Goal: Download file/media

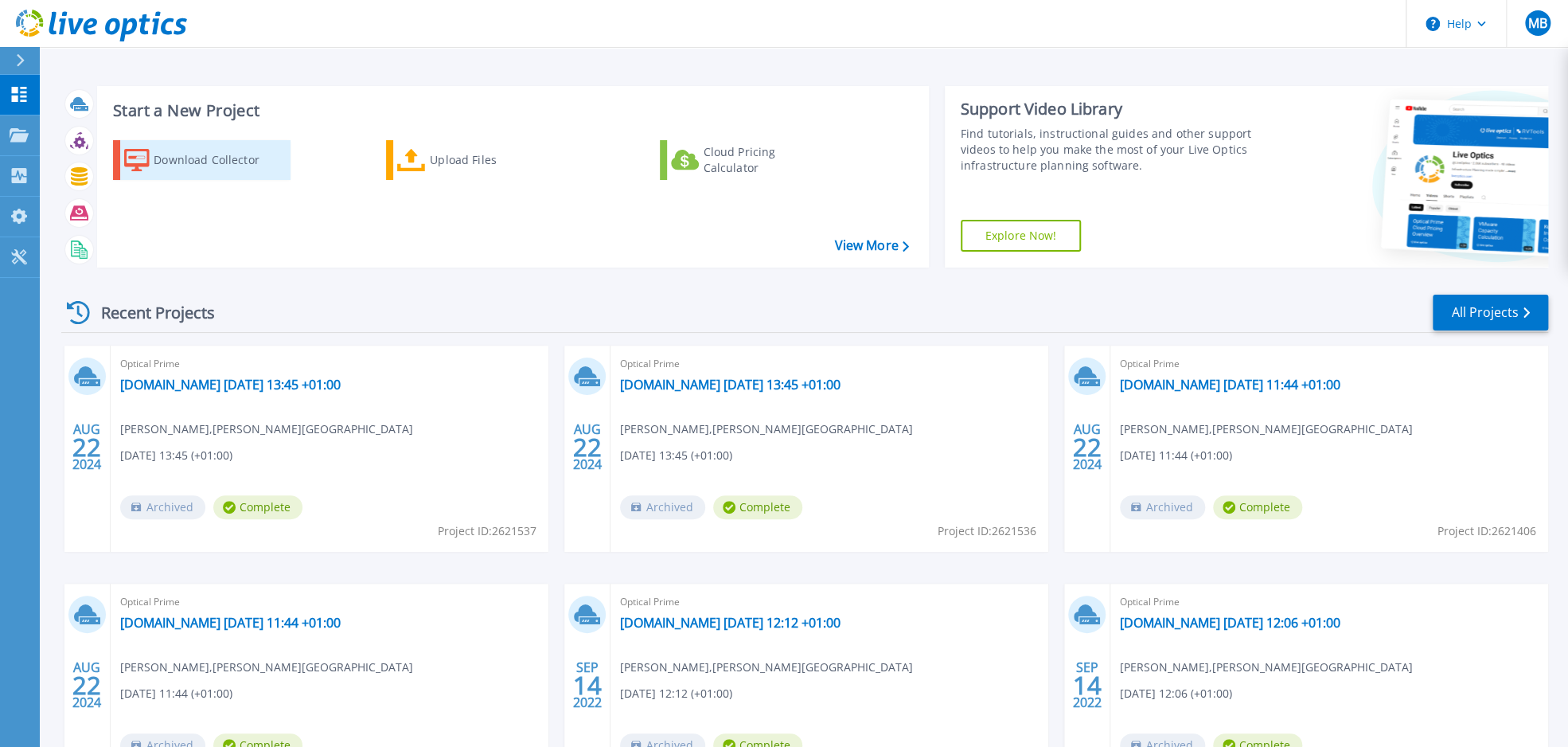
click at [160, 154] on div "Download Collector" at bounding box center [217, 160] width 127 height 32
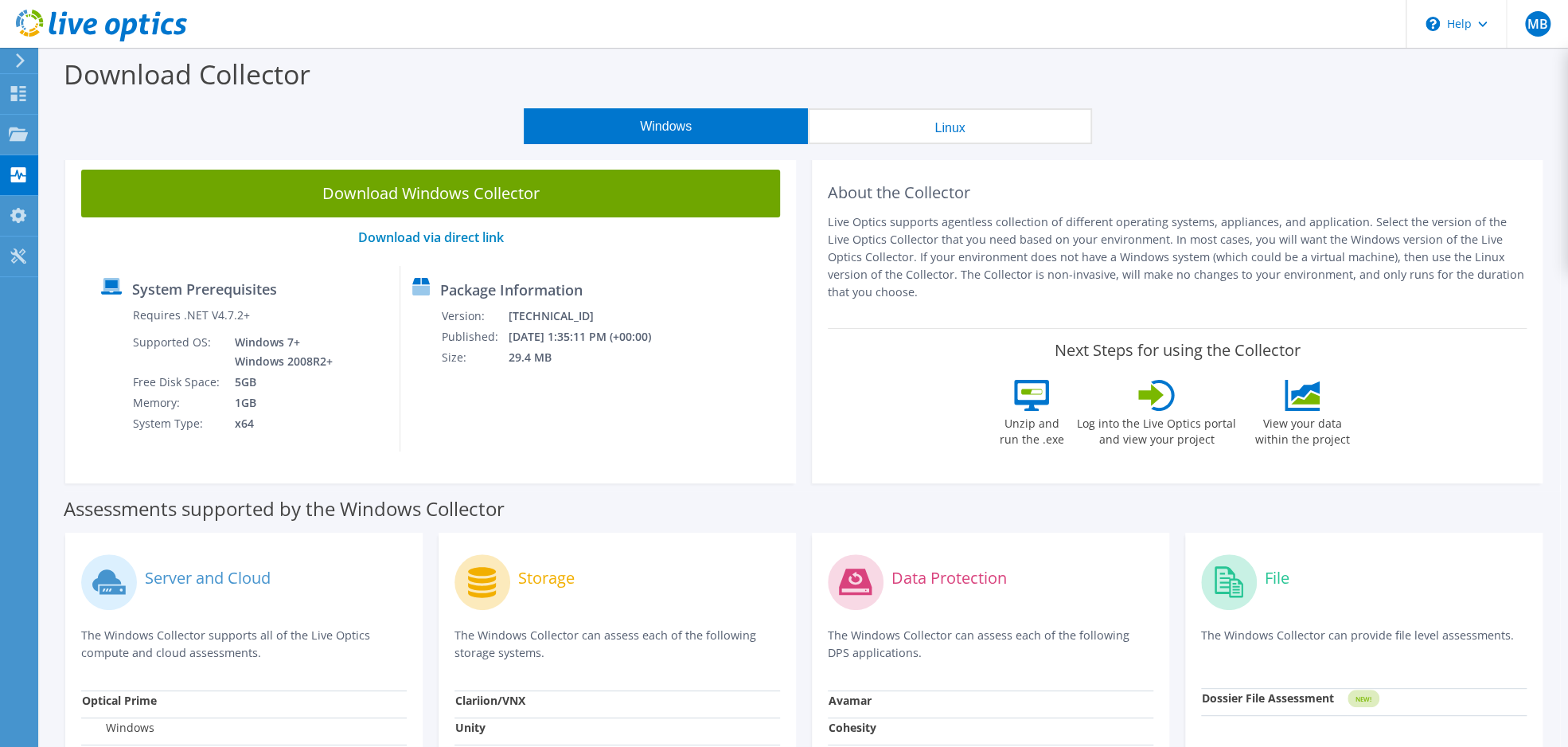
click at [866, 122] on button "Linux" at bounding box center [950, 126] width 284 height 36
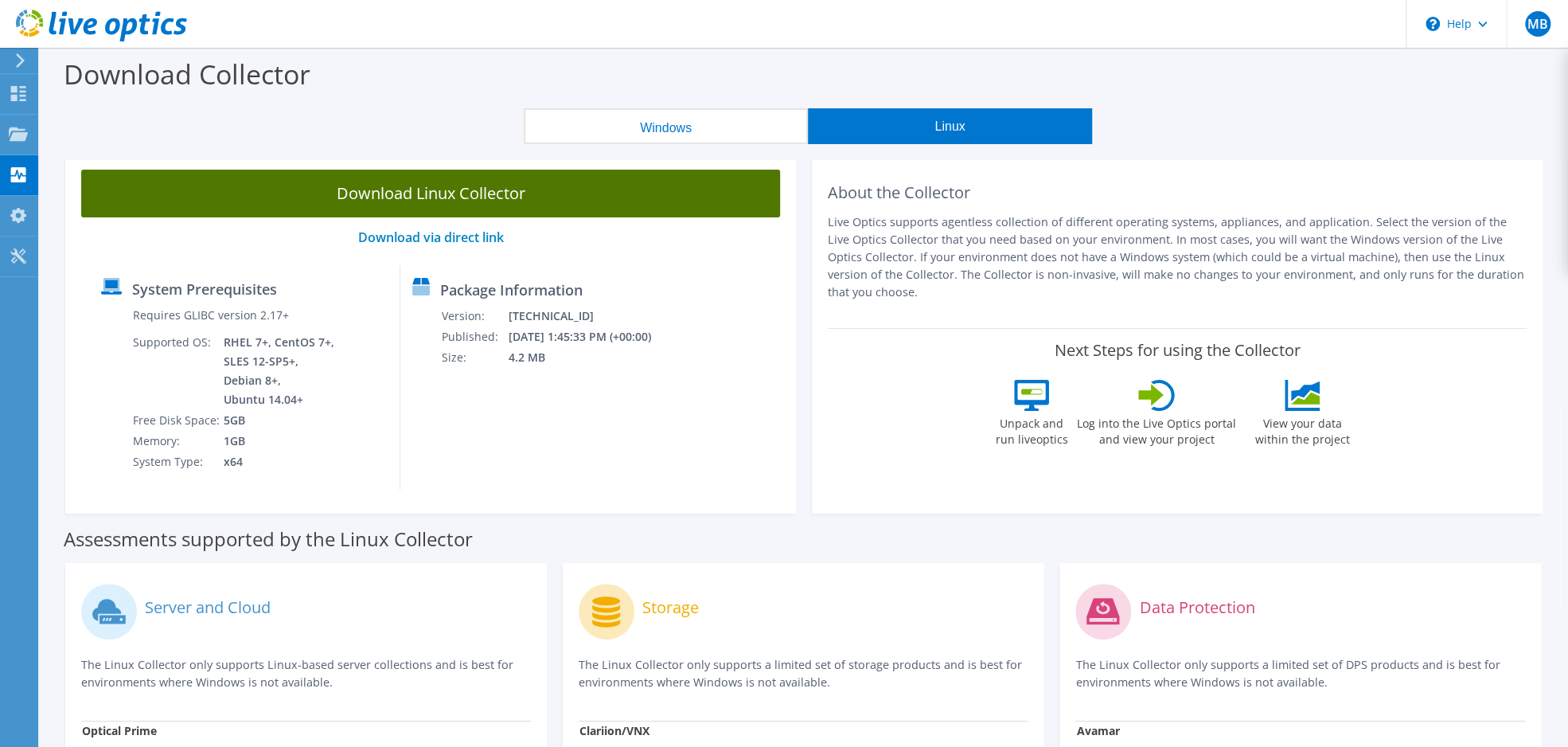
click at [409, 187] on link "Download Linux Collector" at bounding box center [430, 193] width 699 height 48
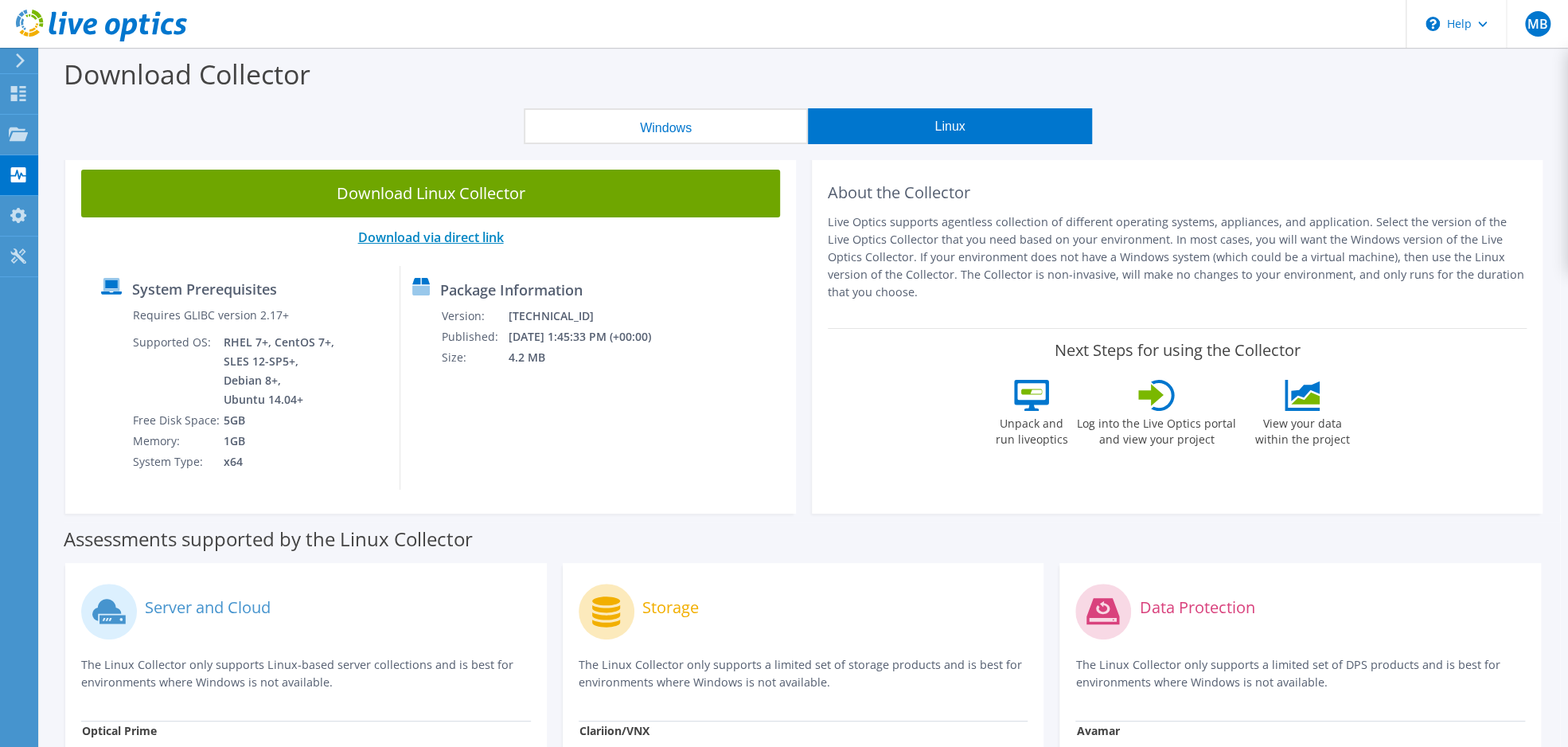
click at [409, 238] on link "Download via direct link" at bounding box center [430, 237] width 146 height 18
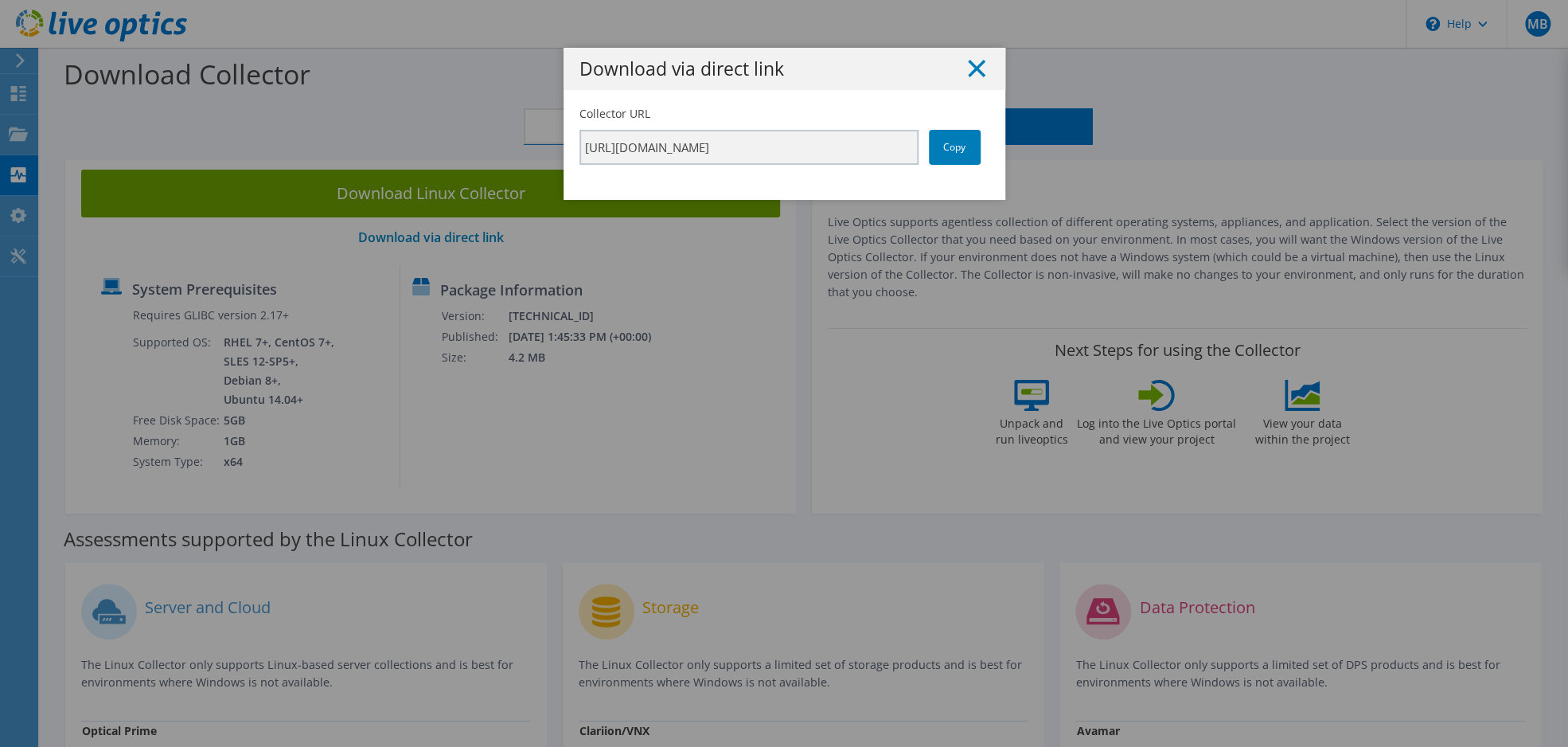
click at [982, 70] on icon at bounding box center [977, 68] width 18 height 18
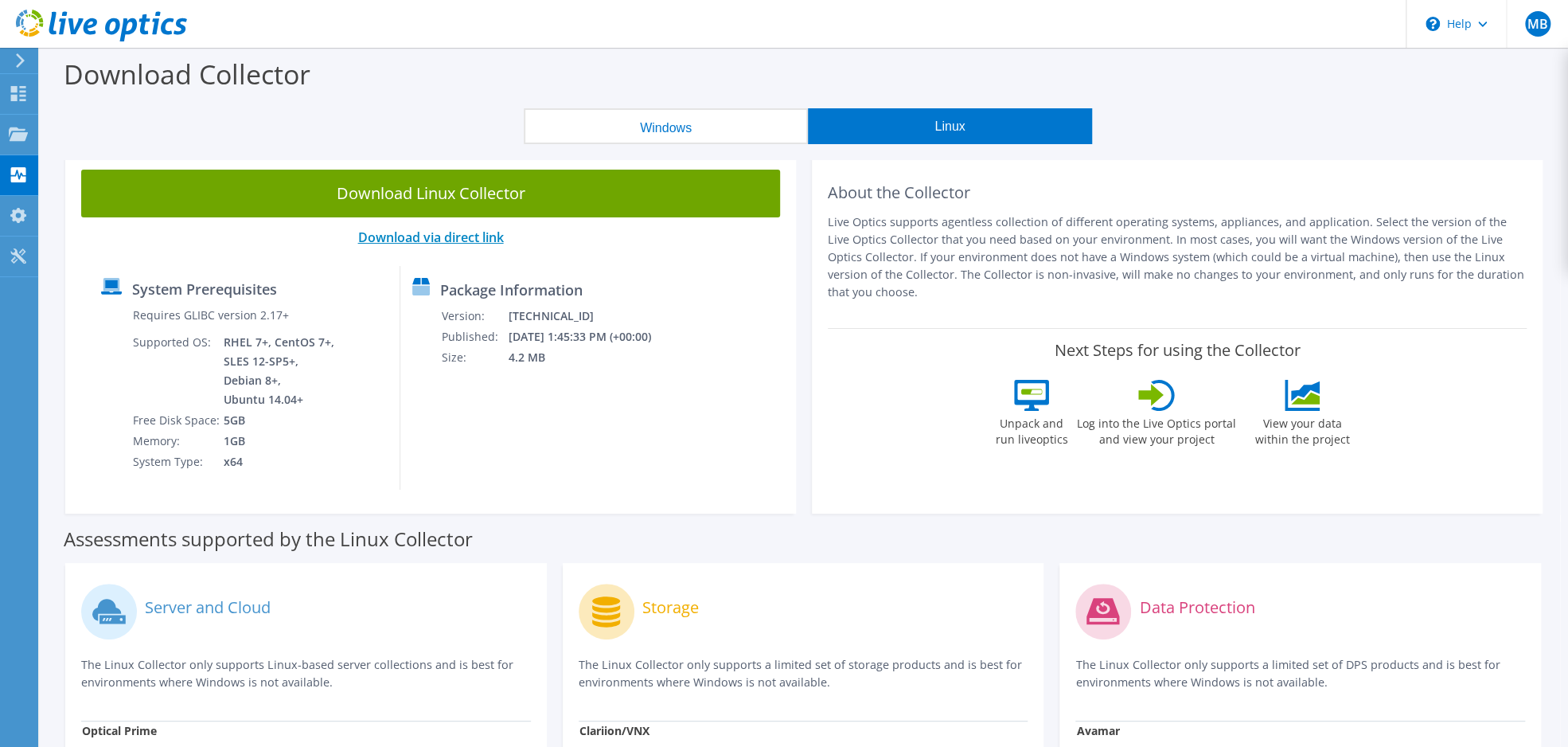
click at [475, 239] on link "Download via direct link" at bounding box center [430, 237] width 146 height 18
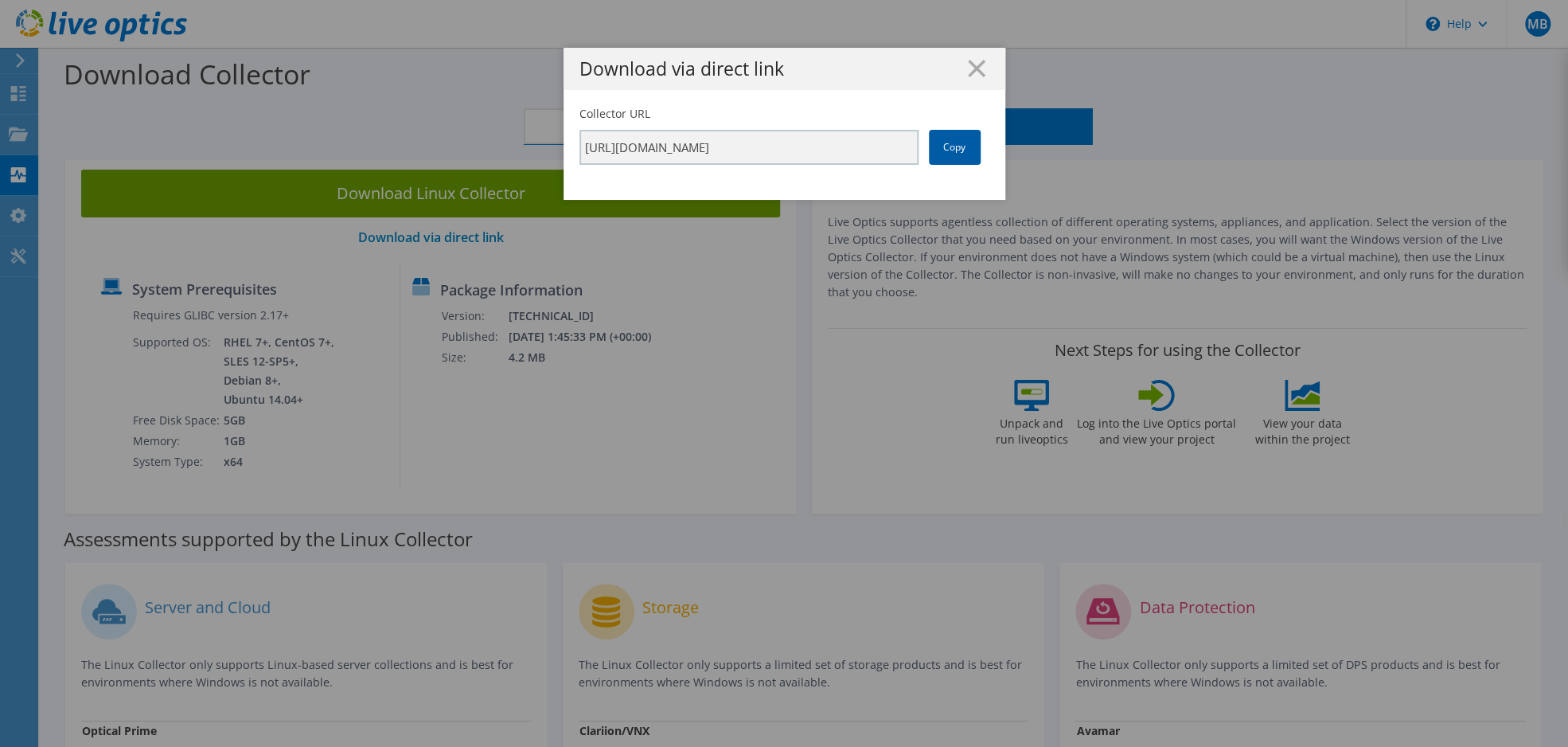
click at [953, 148] on link "Copy" at bounding box center [954, 147] width 52 height 35
click at [978, 67] on line at bounding box center [977, 68] width 16 height 16
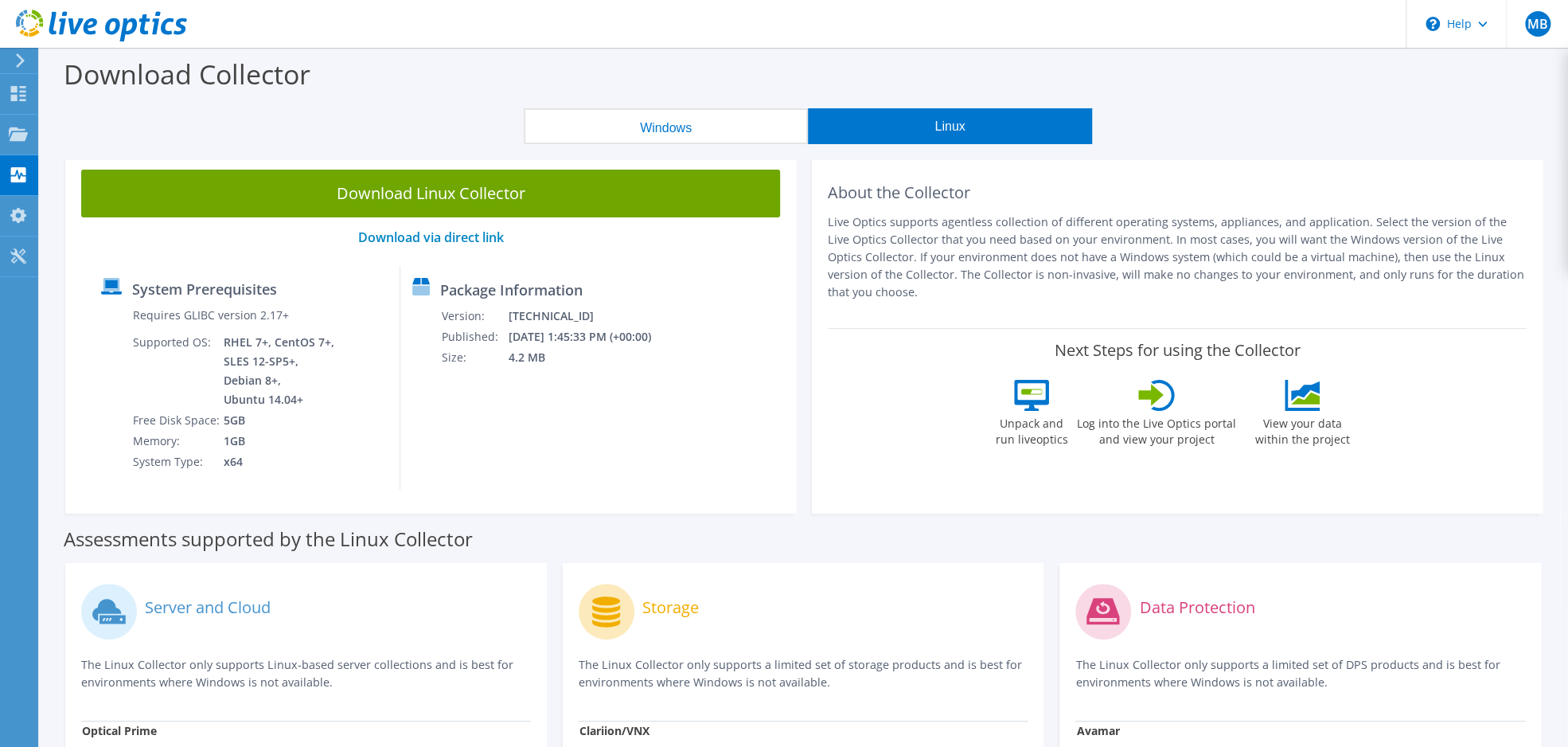
click at [685, 122] on button "Windows" at bounding box center [666, 126] width 284 height 36
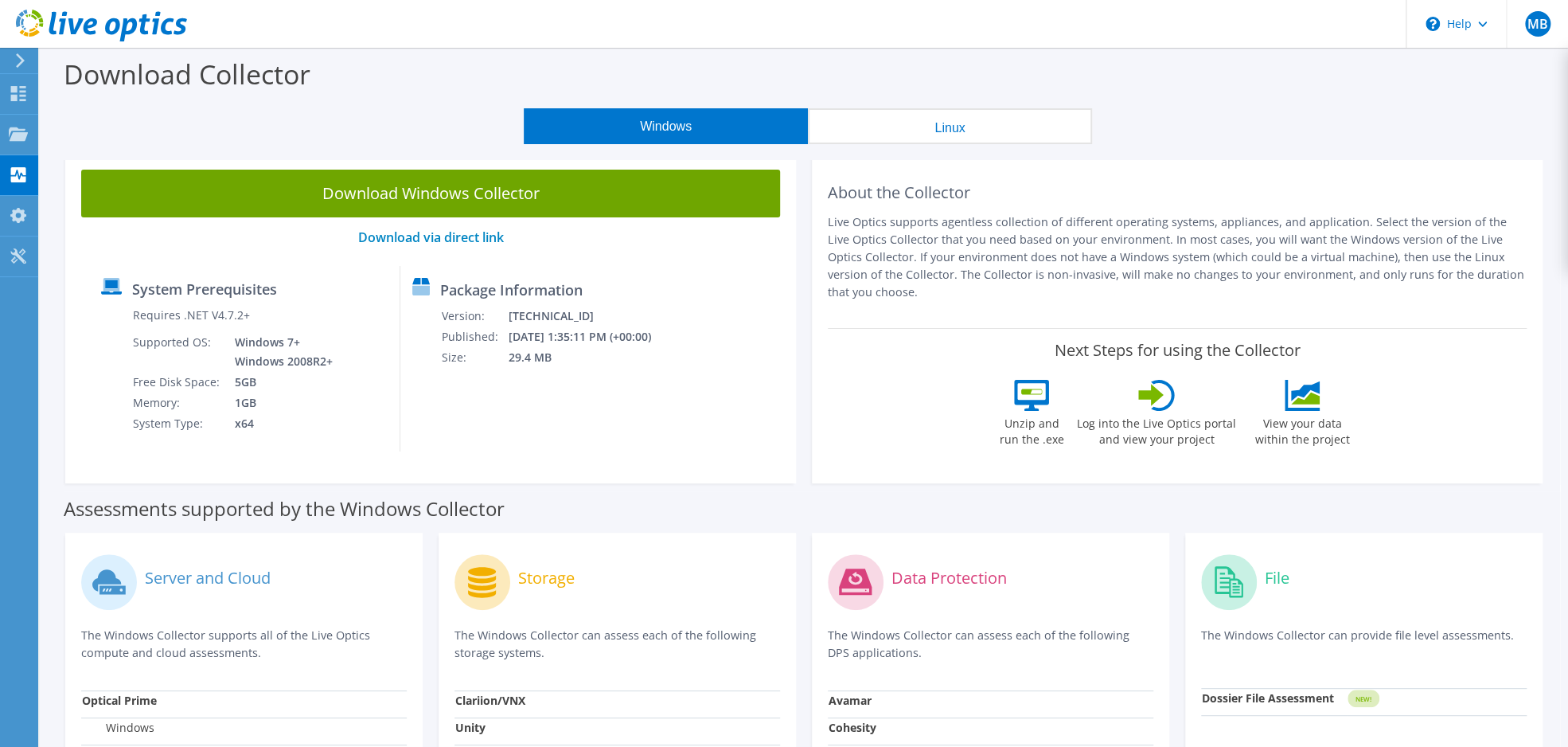
click at [948, 129] on button "Linux" at bounding box center [950, 126] width 284 height 36
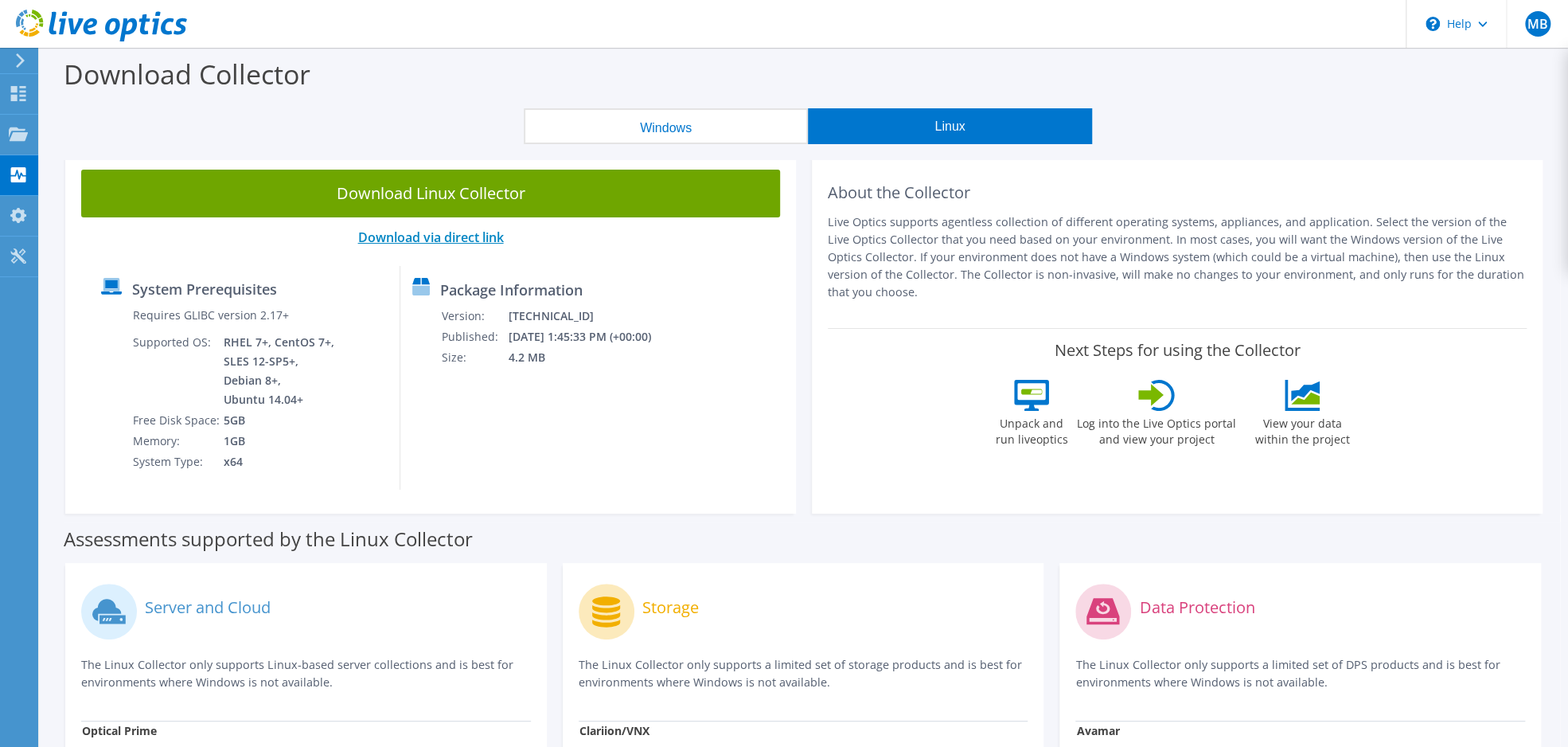
click at [473, 238] on link "Download via direct link" at bounding box center [430, 237] width 146 height 18
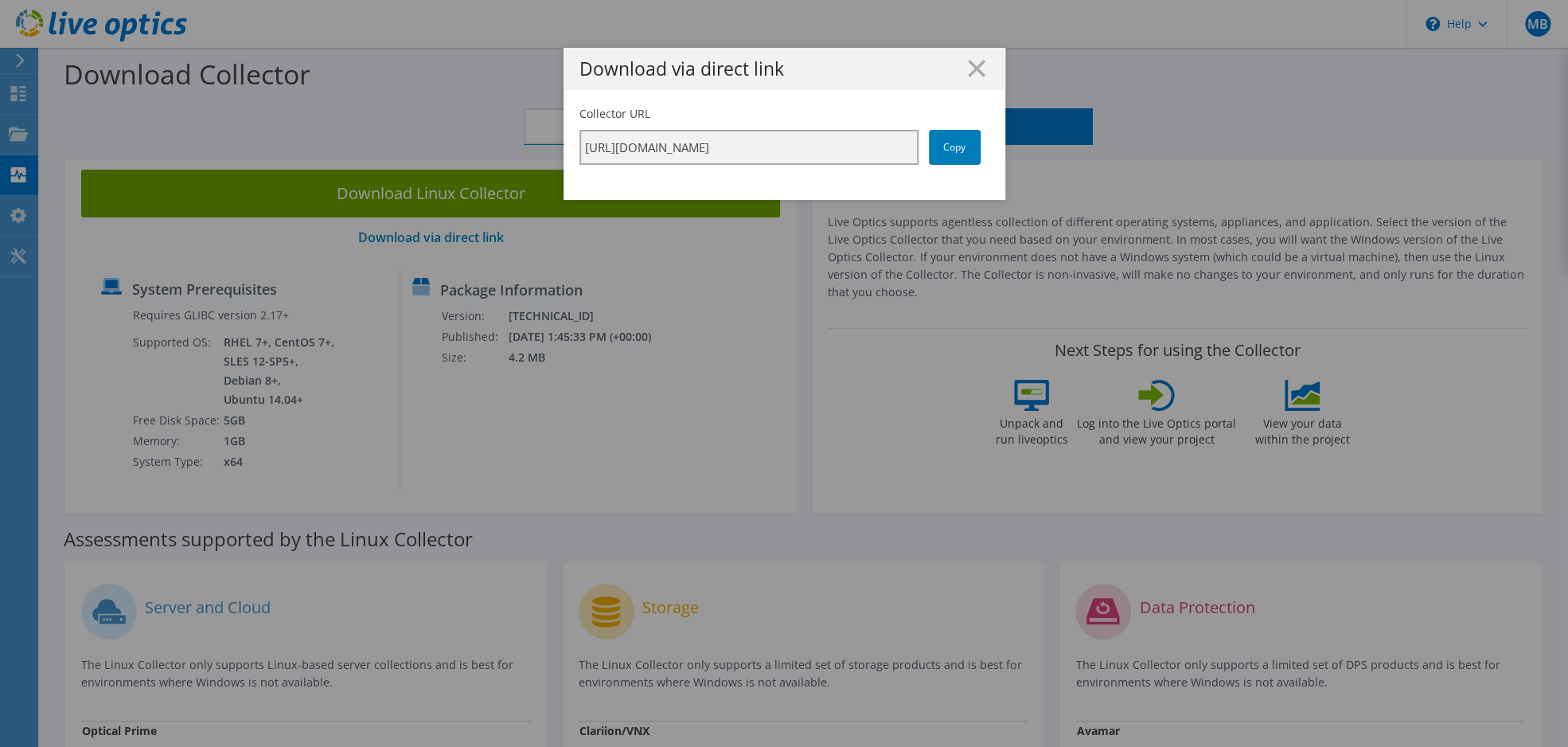
scroll to position [0, 280]
drag, startPoint x: 585, startPoint y: 147, endPoint x: 1204, endPoint y: 147, distance: 619.0
click at [918, 147] on input "https://app.liveoptics.com/collector/direct?request=d229def6-c3d7-438b-bcb7-475…" at bounding box center [749, 147] width 339 height 35
drag, startPoint x: 823, startPoint y: 59, endPoint x: 834, endPoint y: 59, distance: 11.0
click at [834, 59] on div "Download via direct link" at bounding box center [784, 69] width 442 height 42
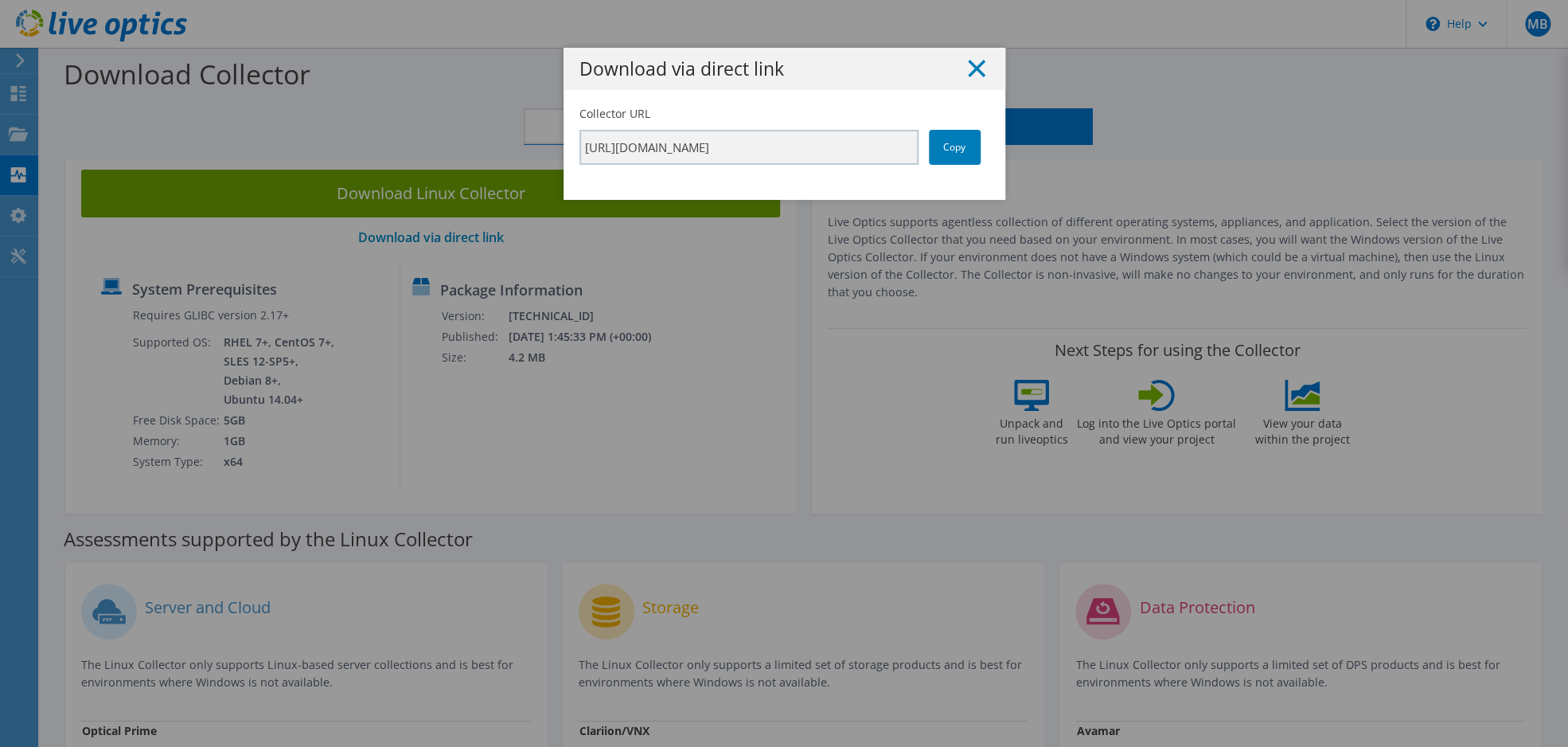
click at [976, 62] on icon at bounding box center [977, 68] width 18 height 18
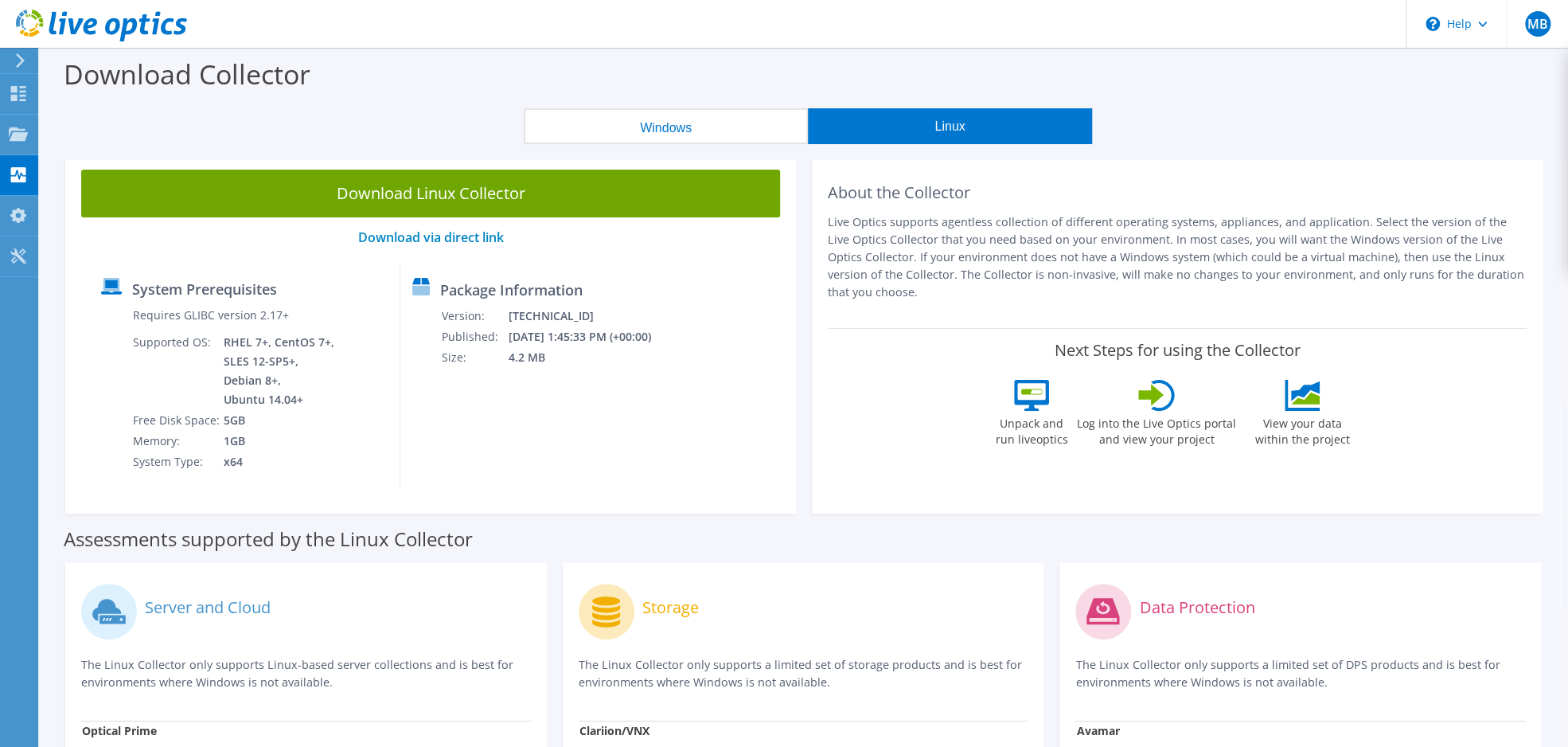
click at [434, 145] on section "Download Collector Windows Linux Download Windows Collector Download via direct…" at bounding box center [803, 494] width 1528 height 891
click at [994, 427] on label "Unpack and run liveoptics" at bounding box center [1031, 429] width 73 height 37
click at [18, 90] on use at bounding box center [19, 93] width 15 height 15
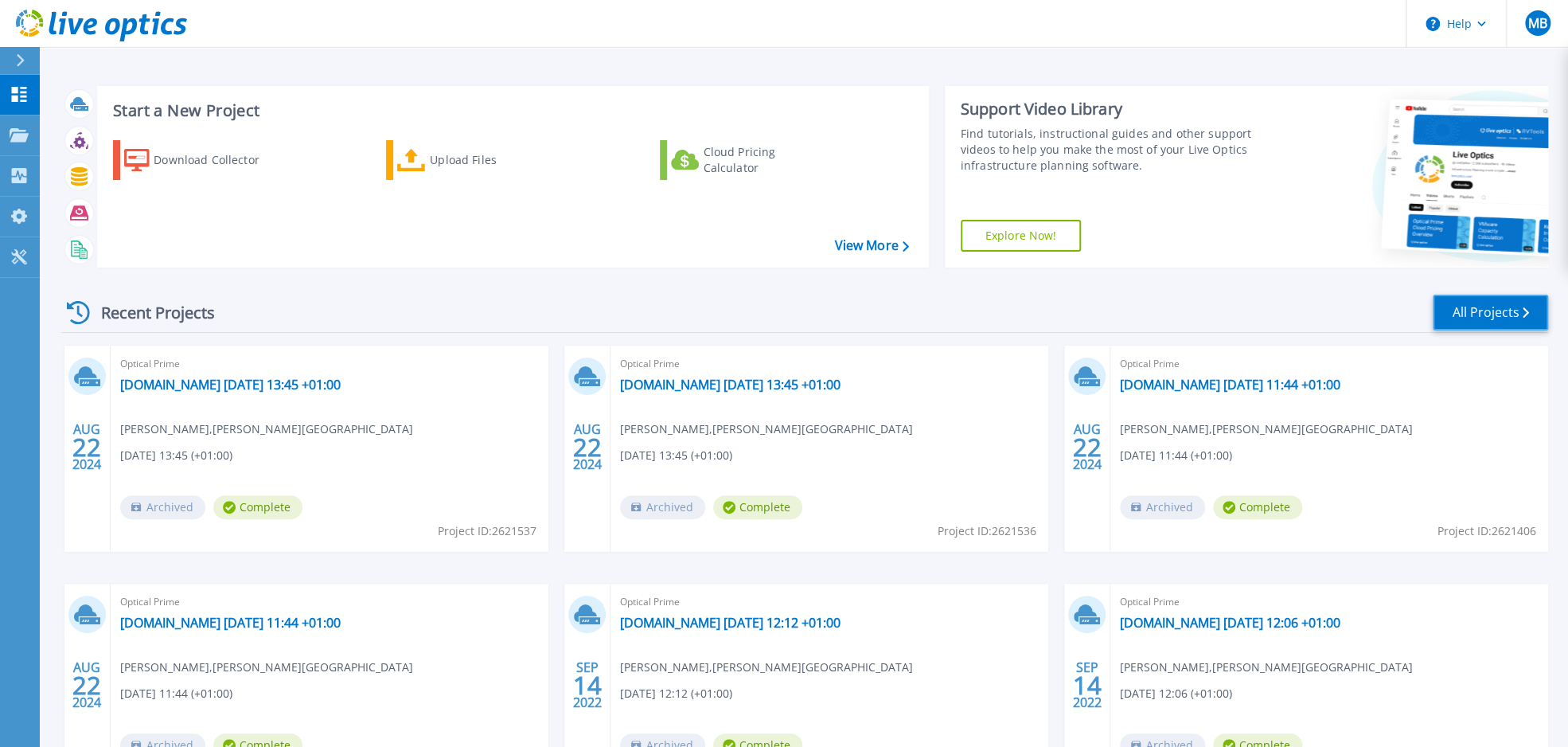
click at [1482, 308] on link "All Projects" at bounding box center [1490, 313] width 116 height 36
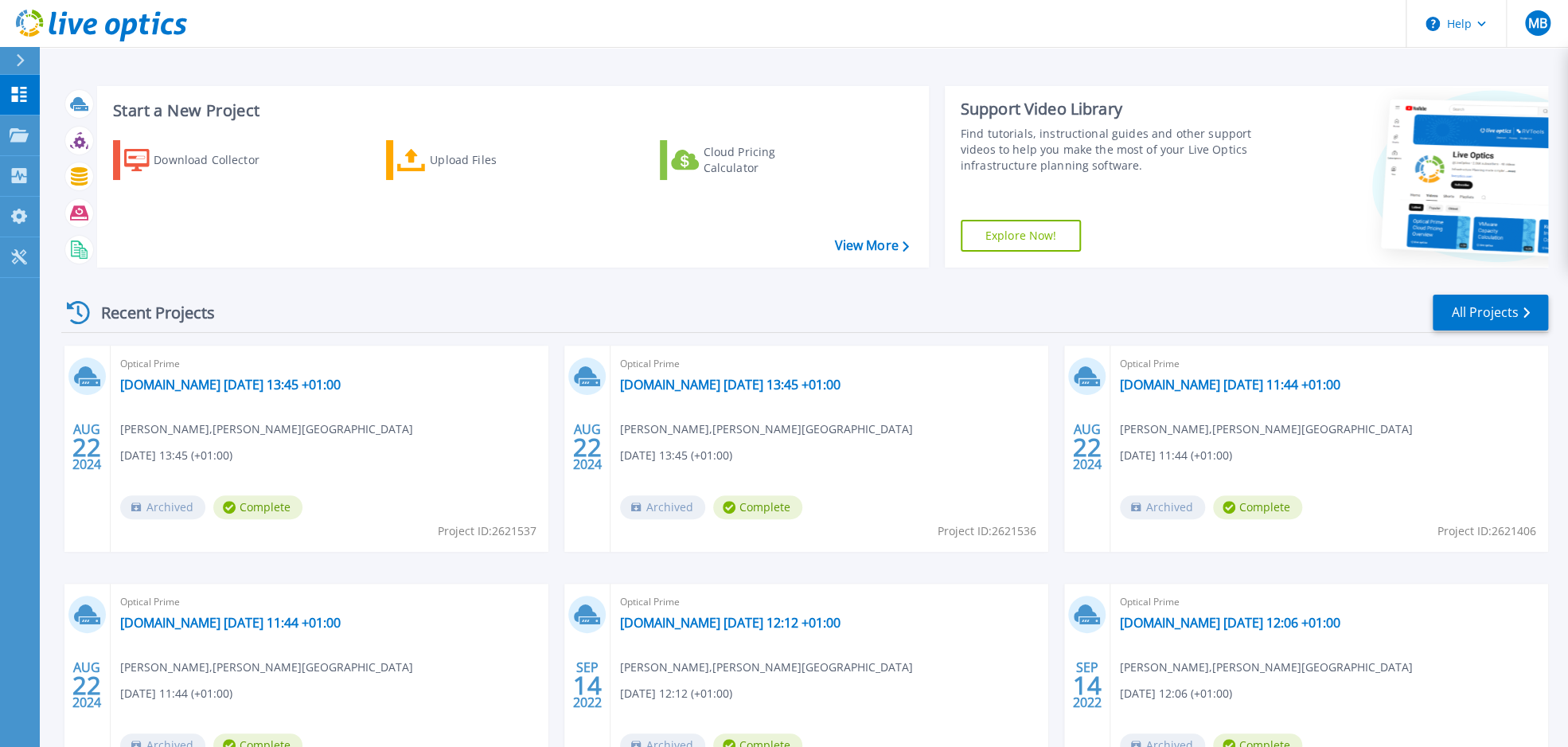
click at [423, 56] on div "Start a New Project Download Collector Upload Files Cloud Pricing Calculator Vi…" at bounding box center [803, 417] width 1528 height 835
click at [74, 309] on icon at bounding box center [78, 312] width 24 height 24
click at [355, 309] on div "Recent Projects All Projects" at bounding box center [804, 313] width 1487 height 40
click at [266, 381] on link "[DOMAIN_NAME] [DATE] 14:15 +01:00" at bounding box center [231, 384] width 220 height 16
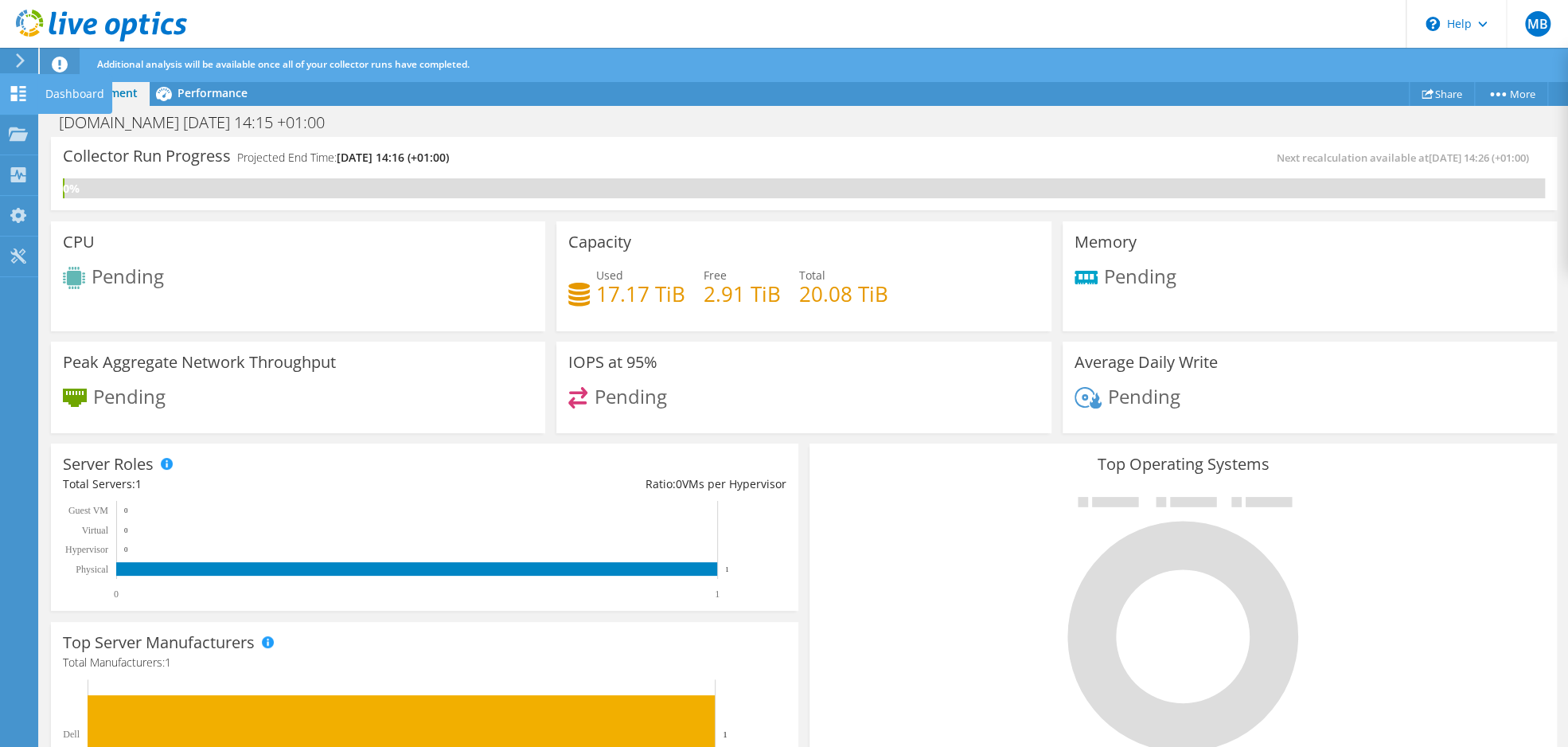
click at [19, 92] on icon at bounding box center [18, 93] width 19 height 15
